Goal: Task Accomplishment & Management: Use online tool/utility

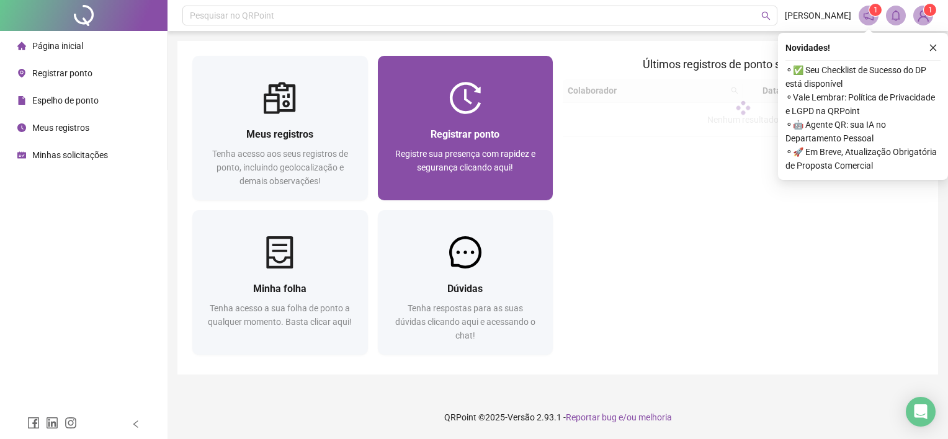
click at [459, 104] on img at bounding box center [465, 98] width 32 height 32
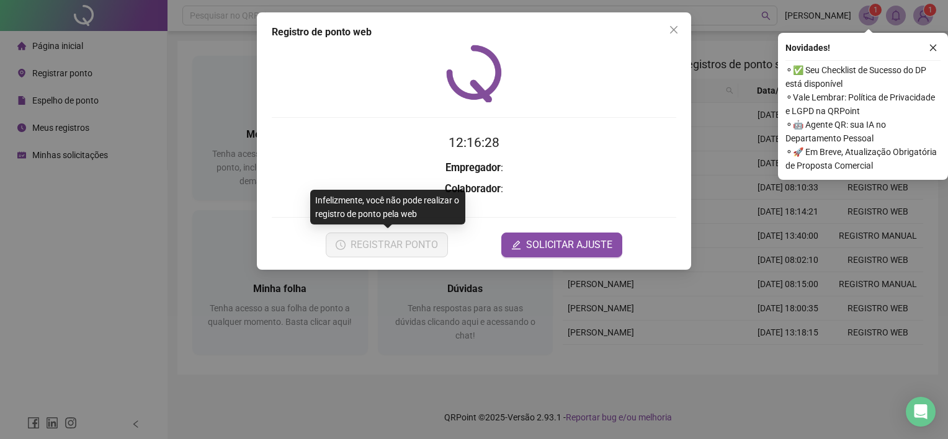
click at [511, 199] on form "12:16:28 Empregador : Colaborador : REGISTRAR PONTO SOLICITAR AJUSTE" at bounding box center [474, 195] width 405 height 124
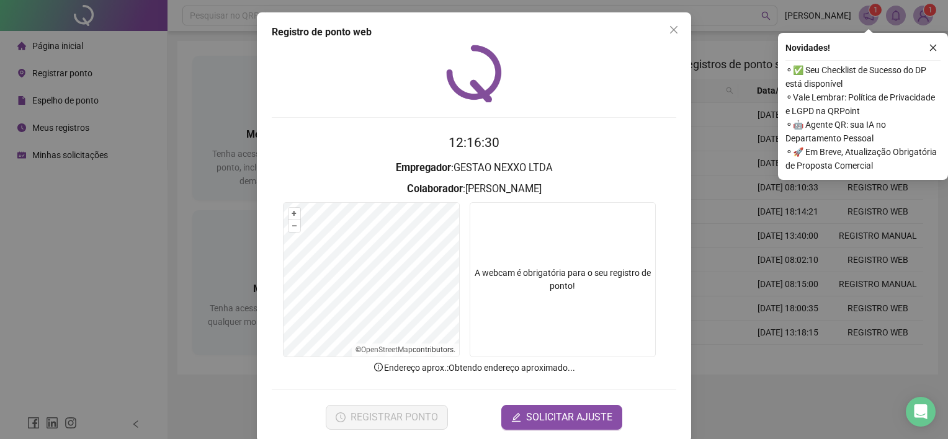
scroll to position [17, 0]
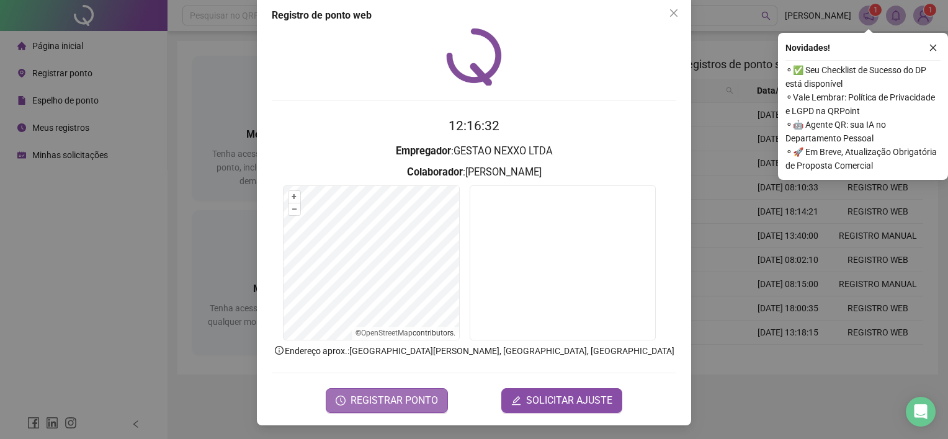
click at [415, 399] on span "REGISTRAR PONTO" at bounding box center [395, 401] width 88 height 15
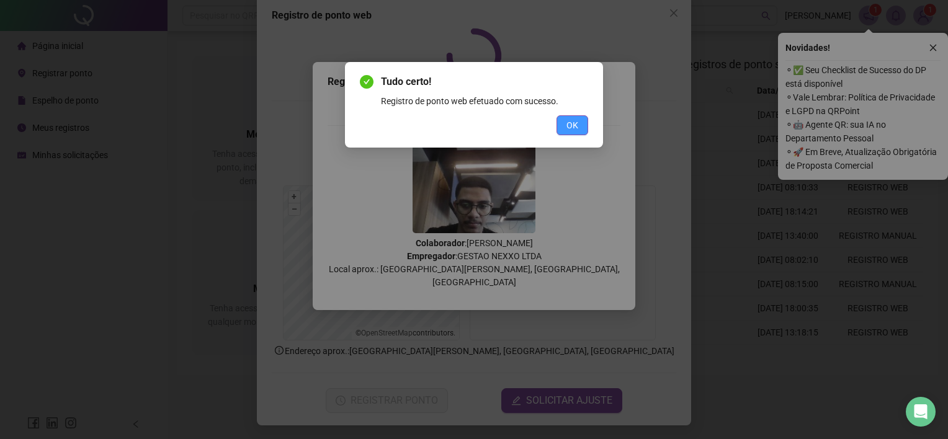
click at [574, 122] on span "OK" at bounding box center [573, 126] width 12 height 14
